Goal: Task Accomplishment & Management: Manage account settings

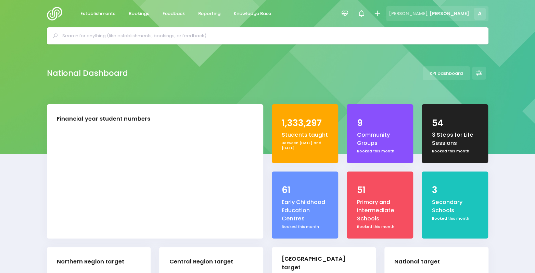
select select "5"
click at [218, 15] on span "Reporting" at bounding box center [209, 13] width 22 height 7
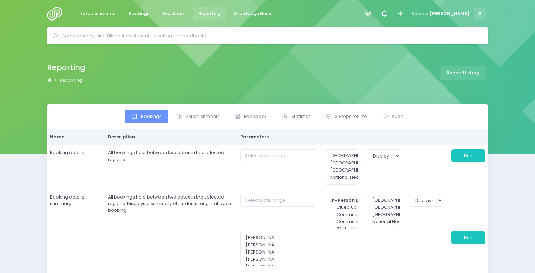
select select
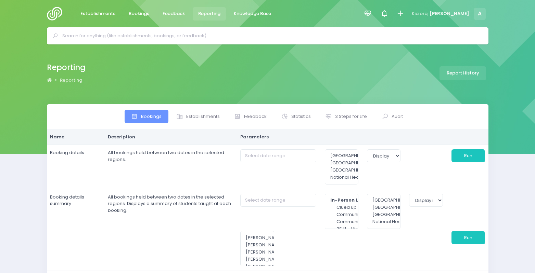
select select
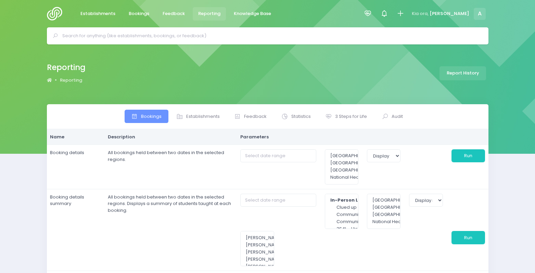
select select
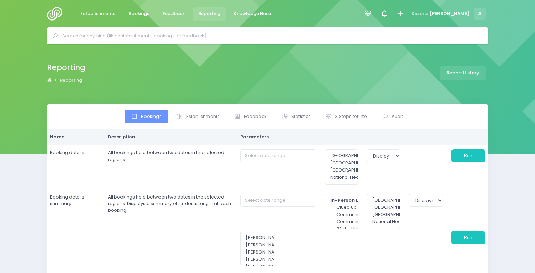
select select
type input "01/09/2025 to 30/09/2025"
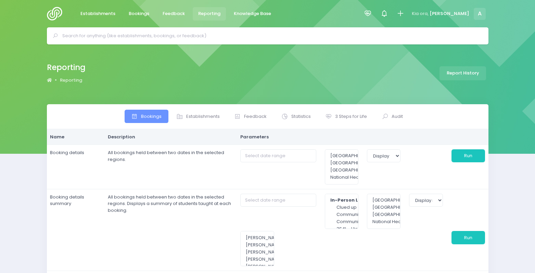
type input "01/09/2025 to 30/09/2025"
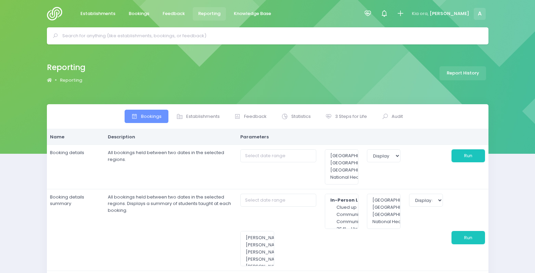
type input "01/09/2025 to 30/09/2025"
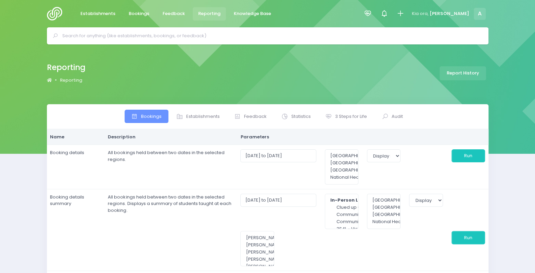
select select
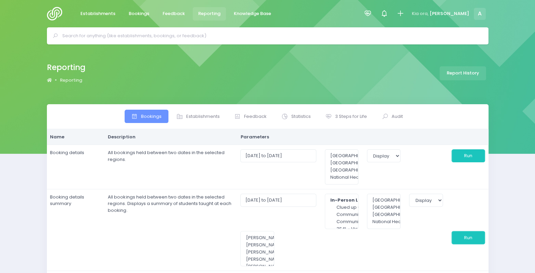
select select
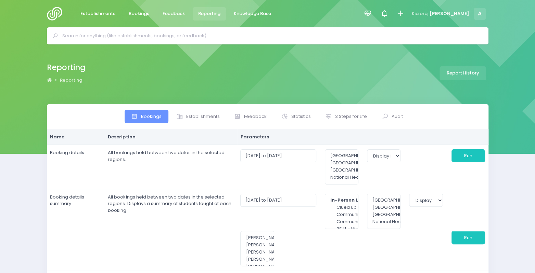
select select
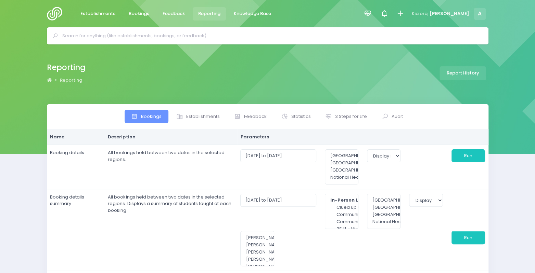
select select
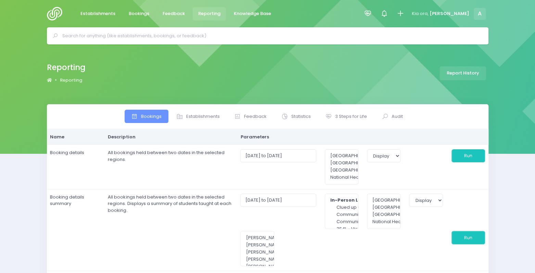
select select
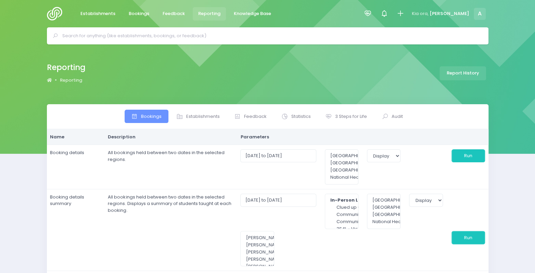
select select
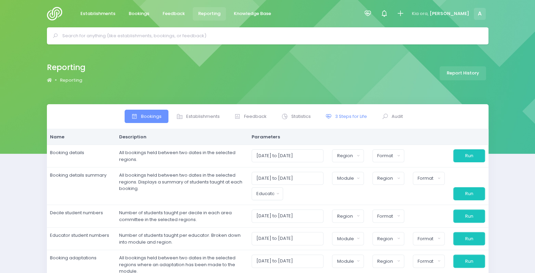
click at [352, 115] on span "3 Steps for Life" at bounding box center [351, 116] width 32 height 7
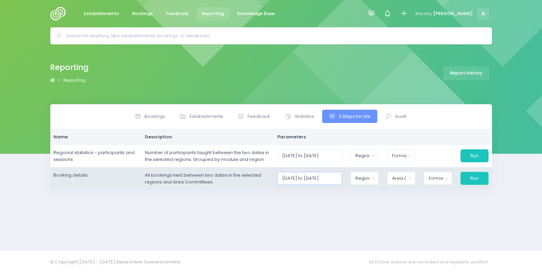
click at [320, 178] on input "01/09/2025 to 30/09/2025" at bounding box center [309, 178] width 65 height 13
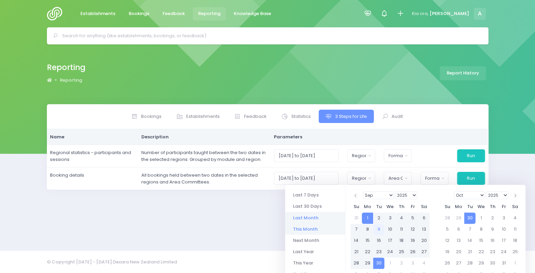
click at [298, 218] on li "Last Month" at bounding box center [315, 217] width 60 height 11
type input "01/08/2025 to 31/08/2025"
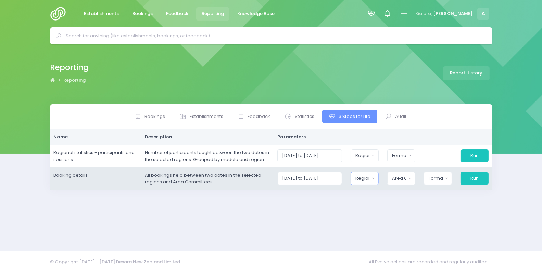
click at [369, 178] on div "Region" at bounding box center [362, 178] width 14 height 7
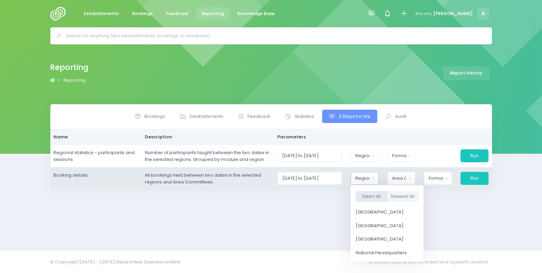
click at [378, 195] on button "Select All" at bounding box center [371, 196] width 31 height 11
select select "Northern"
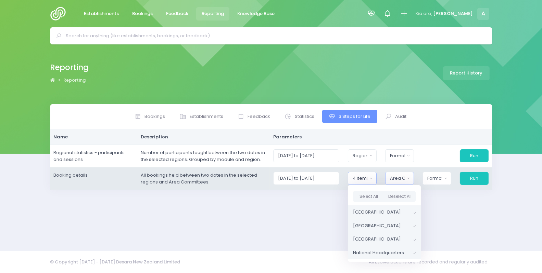
click at [398, 177] on div "Area Committee" at bounding box center [397, 178] width 15 height 7
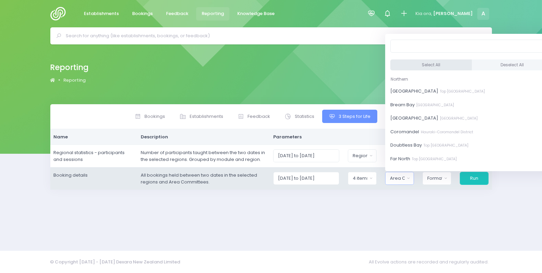
click at [411, 63] on button "Select All" at bounding box center [430, 65] width 81 height 11
select select "Bay of Islands"
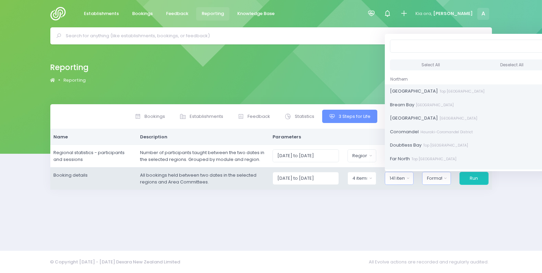
click at [434, 180] on div "Format" at bounding box center [434, 178] width 15 height 7
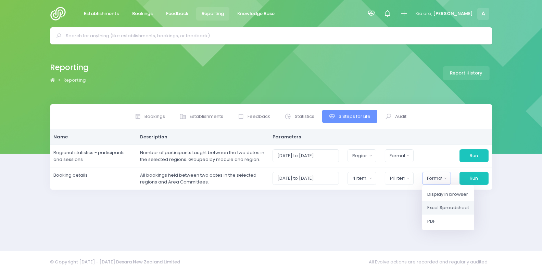
click at [452, 206] on span "Excel Spreadsheet" at bounding box center [448, 208] width 42 height 7
select select "excel"
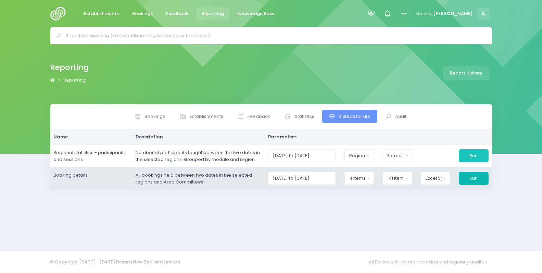
click at [468, 181] on button "Run" at bounding box center [473, 178] width 29 height 13
click at [331, 175] on input "01/08/2025 to 31/08/2025" at bounding box center [302, 178] width 68 height 13
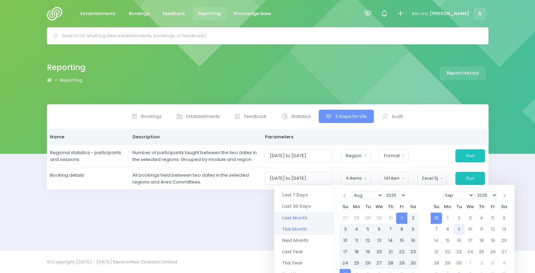
click at [297, 230] on li "This Month" at bounding box center [304, 229] width 60 height 11
type input "01/09/2025 to 30/09/2025"
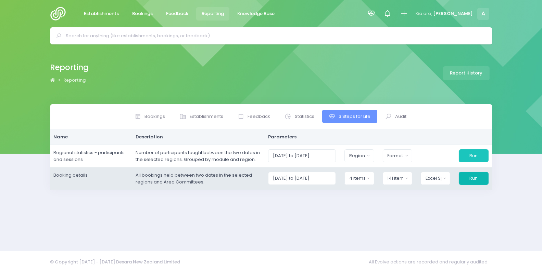
click at [478, 175] on button "Run" at bounding box center [473, 178] width 29 height 13
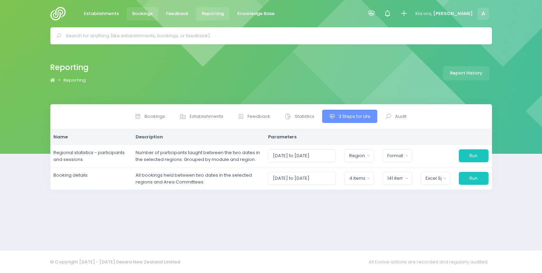
click at [132, 11] on span "Bookings" at bounding box center [142, 13] width 21 height 7
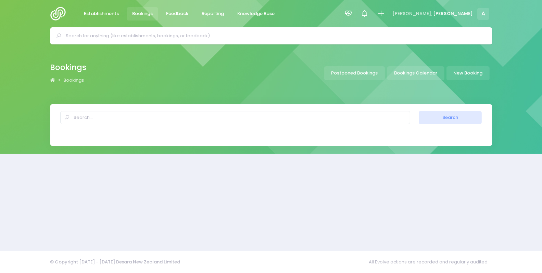
select select "20"
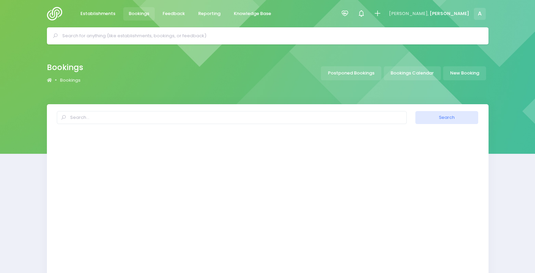
select select "20"
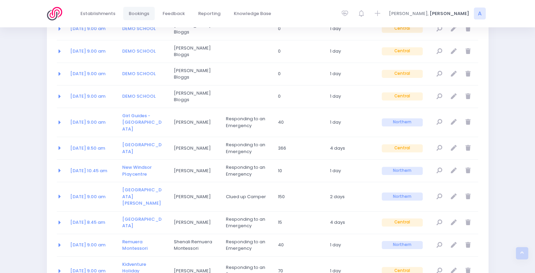
scroll to position [394, 0]
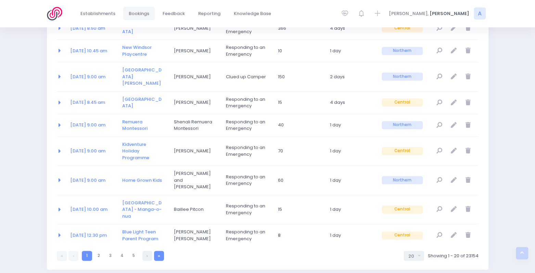
click at [156, 251] on link at bounding box center [159, 256] width 10 height 10
select select "20"
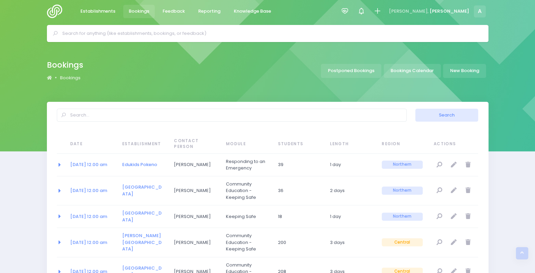
scroll to position [0, 0]
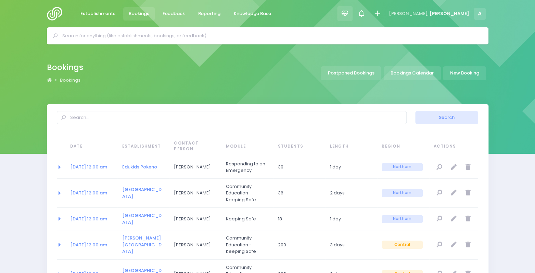
click at [352, 13] on div at bounding box center [344, 13] width 15 height 15
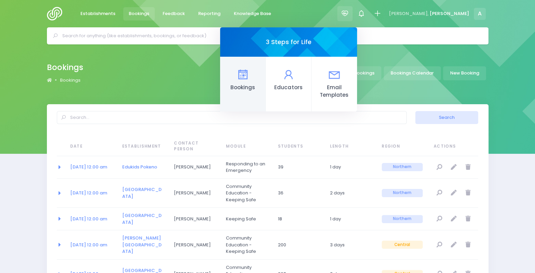
click at [249, 75] on icon at bounding box center [242, 74] width 13 height 13
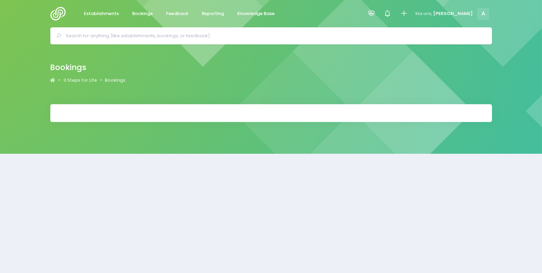
click at [8, 35] on div at bounding box center [271, 35] width 542 height 17
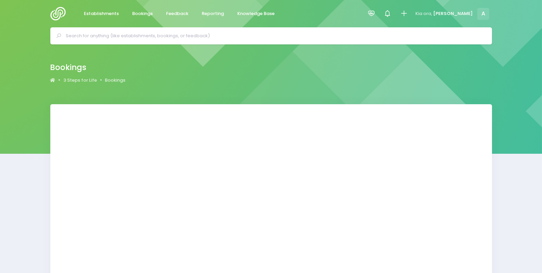
select select "20"
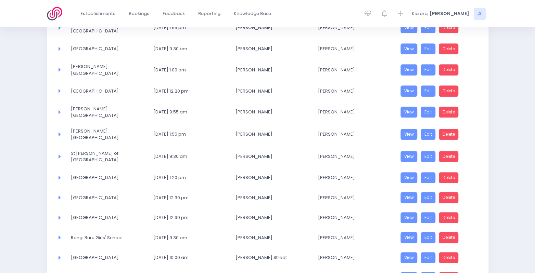
scroll to position [315, 0]
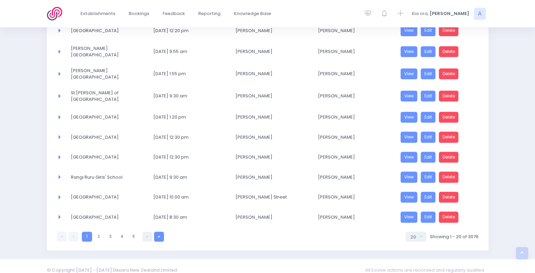
click at [158, 237] on icon at bounding box center [159, 237] width 2 height 0
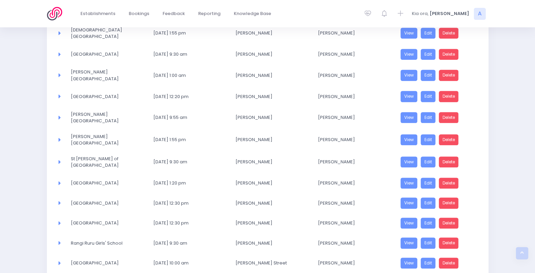
select select "20"
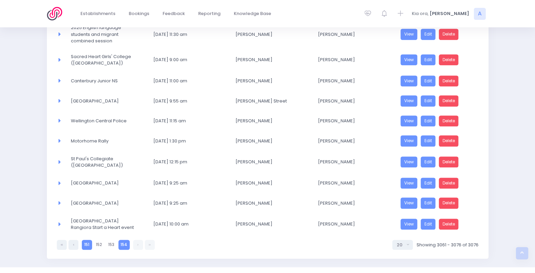
click at [85, 240] on link "151" at bounding box center [87, 245] width 10 height 10
select select "20"
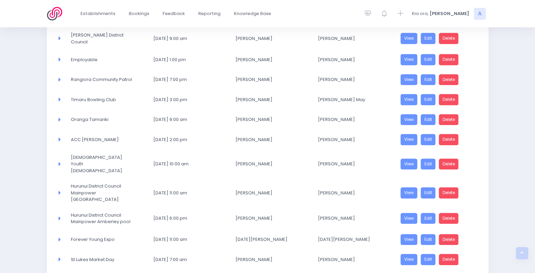
scroll to position [315, 0]
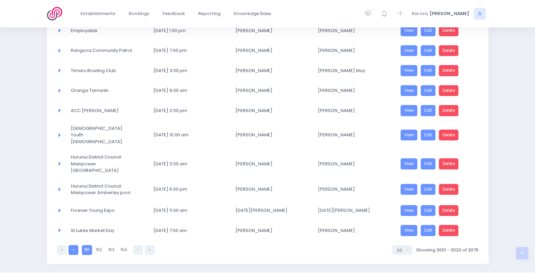
click at [72, 245] on link at bounding box center [73, 250] width 10 height 10
select select "20"
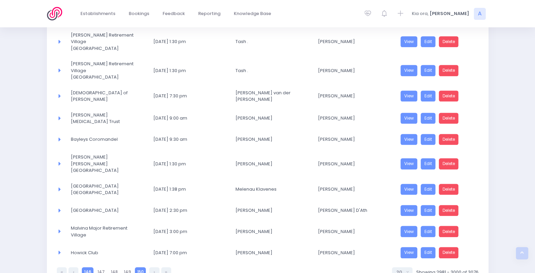
click at [88, 268] on link "146" at bounding box center [88, 273] width 12 height 10
select select "20"
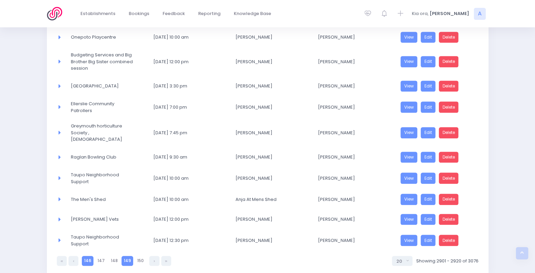
click at [123, 256] on link "149" at bounding box center [127, 261] width 12 height 10
select select "20"
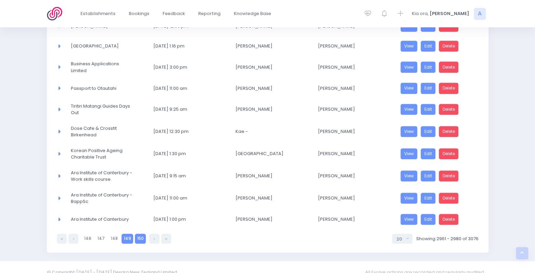
click at [135, 239] on link "150" at bounding box center [140, 239] width 11 height 10
select select "20"
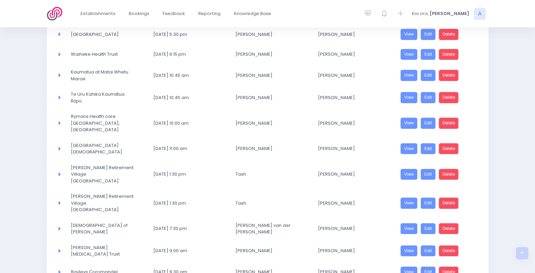
scroll to position [322, 0]
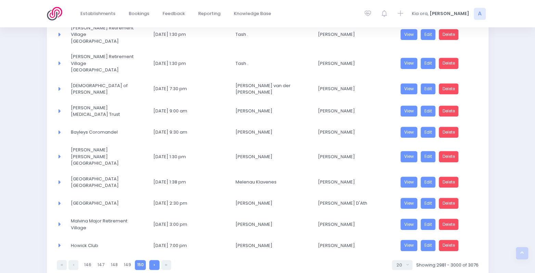
click at [151, 260] on link at bounding box center [154, 265] width 10 height 10
select select "20"
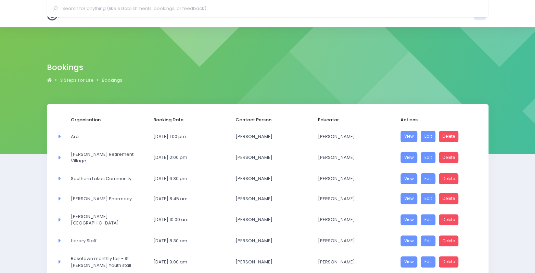
scroll to position [137, 0]
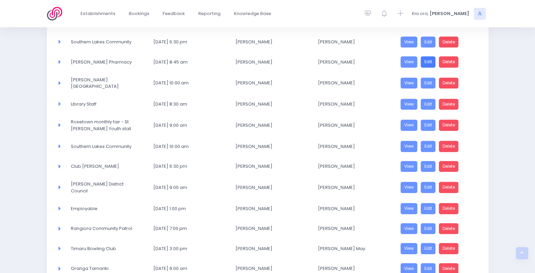
click at [429, 62] on link "Edit" at bounding box center [428, 61] width 15 height 11
click at [424, 59] on link "Edit" at bounding box center [428, 61] width 15 height 11
click at [430, 81] on link "Edit" at bounding box center [428, 83] width 15 height 11
click at [427, 99] on link "Edit" at bounding box center [428, 104] width 15 height 11
click at [426, 164] on link "Edit" at bounding box center [428, 166] width 15 height 11
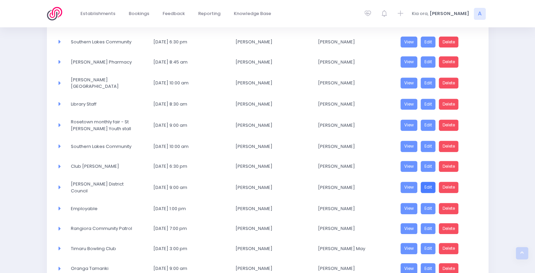
drag, startPoint x: 428, startPoint y: 187, endPoint x: 422, endPoint y: 182, distance: 8.3
click at [429, 187] on link "Edit" at bounding box center [428, 187] width 15 height 11
